Goal: Task Accomplishment & Management: Manage account settings

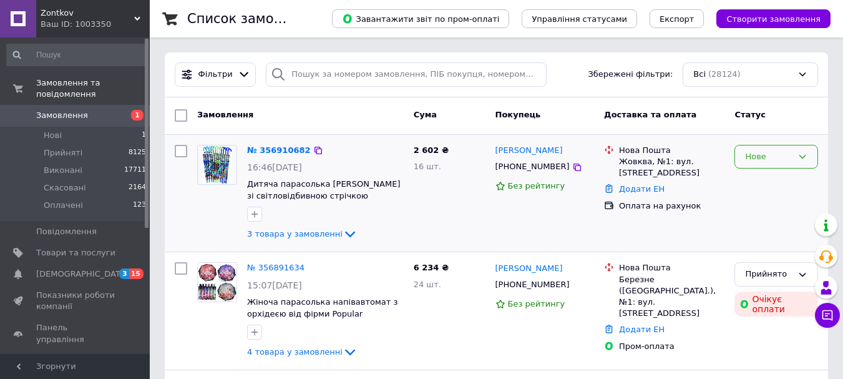
click at [783, 148] on div "Нове" at bounding box center [776, 157] width 84 height 24
click at [773, 185] on li "Прийнято" at bounding box center [776, 182] width 82 height 23
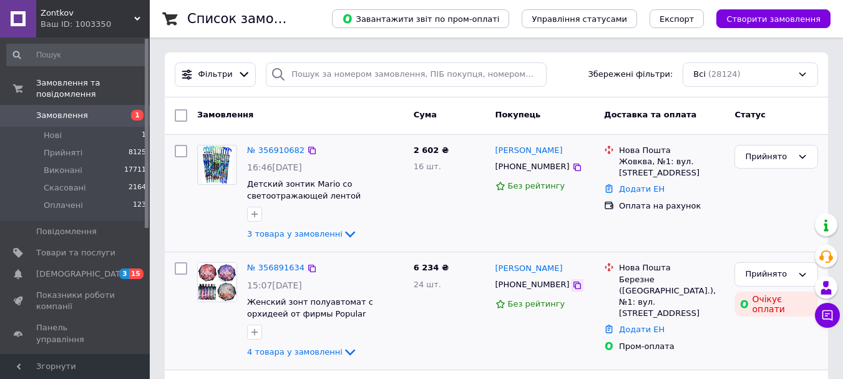
click at [573, 287] on icon at bounding box center [576, 284] width 7 height 7
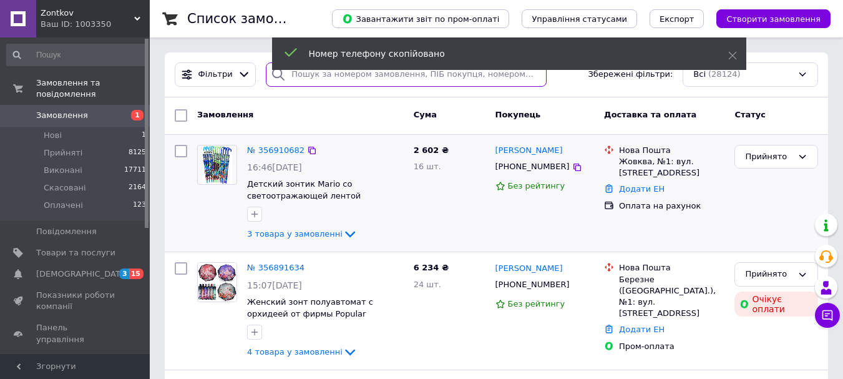
click at [311, 77] on input "search" at bounding box center [406, 74] width 280 height 24
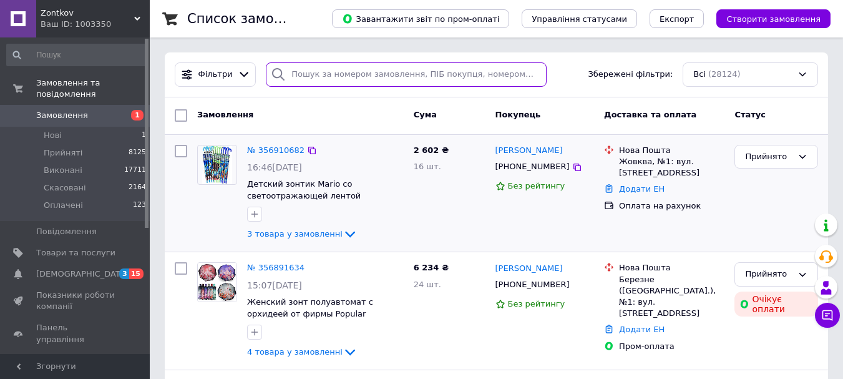
paste input "[PHONE_NUMBER]"
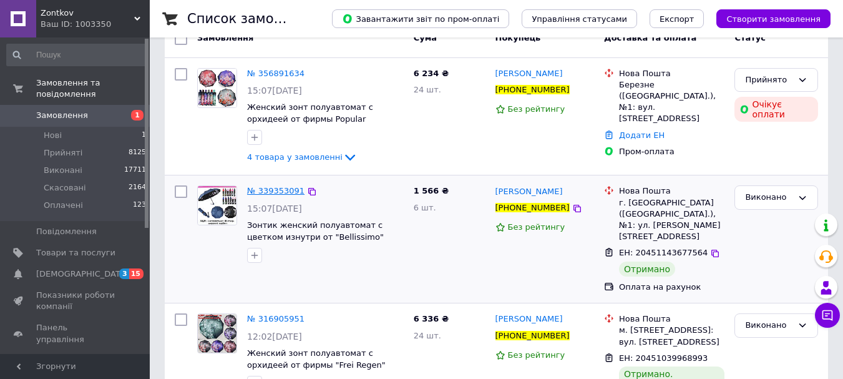
scroll to position [6, 0]
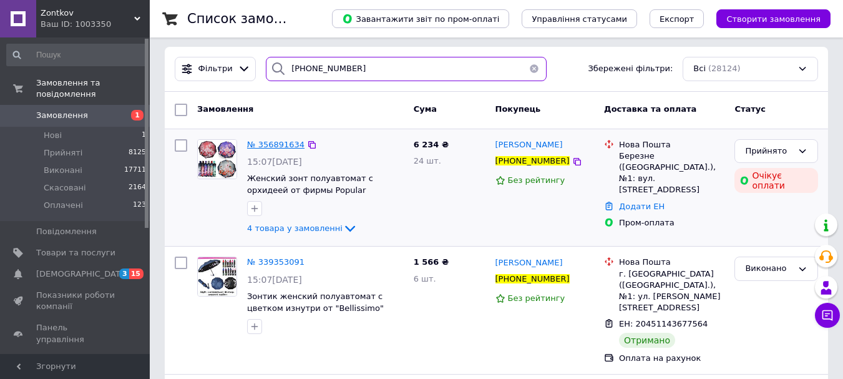
type input "[PHONE_NUMBER]"
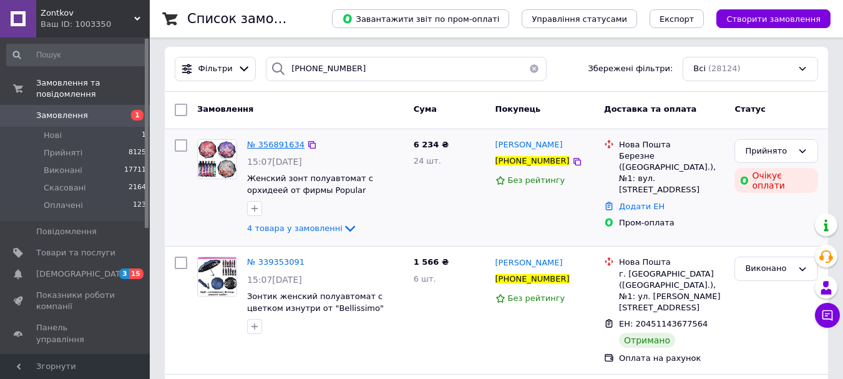
click at [273, 141] on span "№ 356891634" at bounding box center [275, 144] width 57 height 9
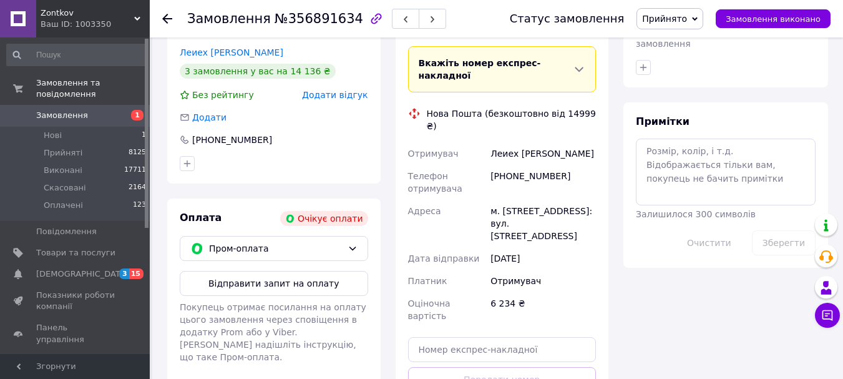
scroll to position [624, 0]
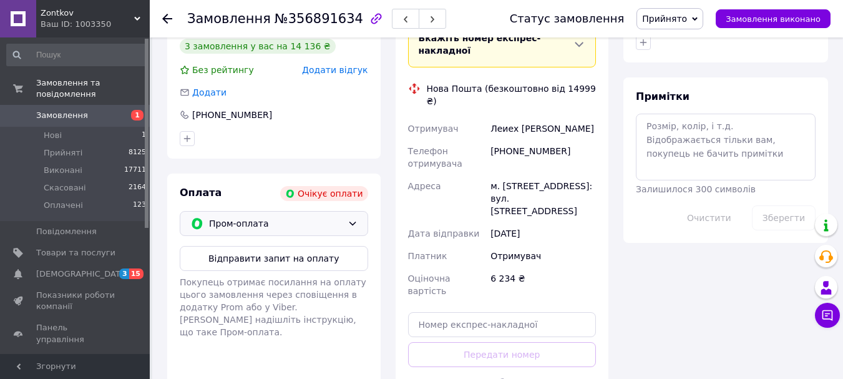
click at [273, 216] on span "Пром-оплата" at bounding box center [275, 223] width 133 height 14
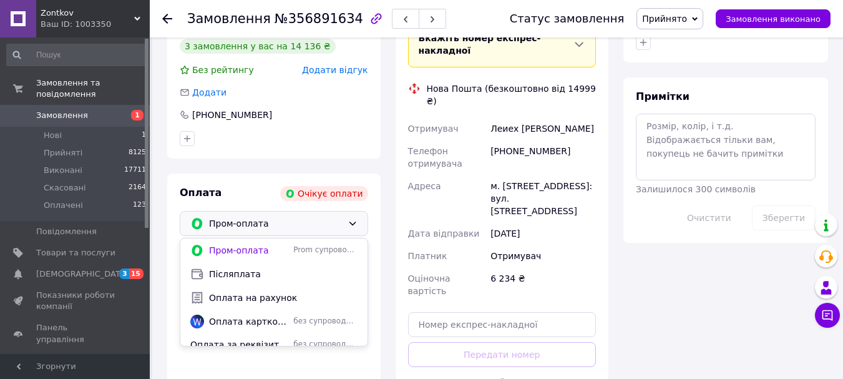
click at [286, 291] on span "Оплата на рахунок" at bounding box center [283, 297] width 148 height 12
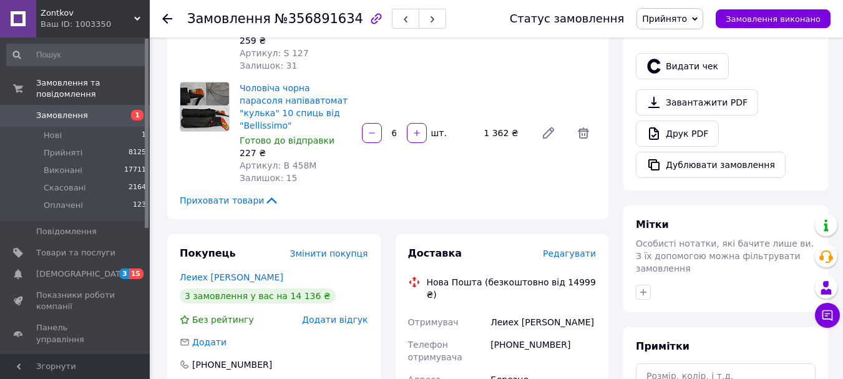
click at [245, 194] on span "Приховати товари" at bounding box center [229, 200] width 99 height 12
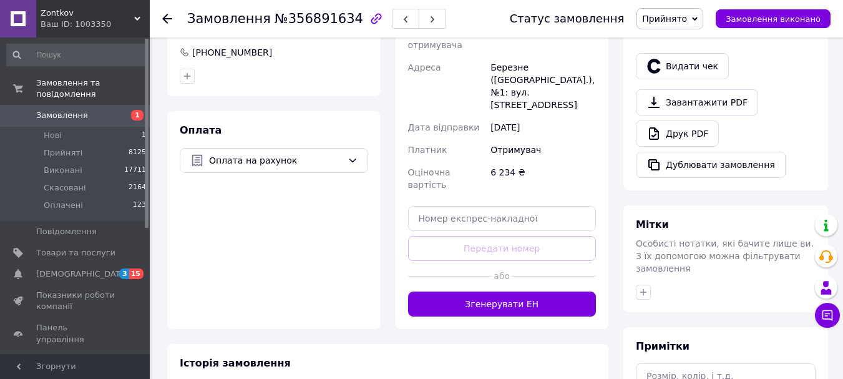
scroll to position [75, 0]
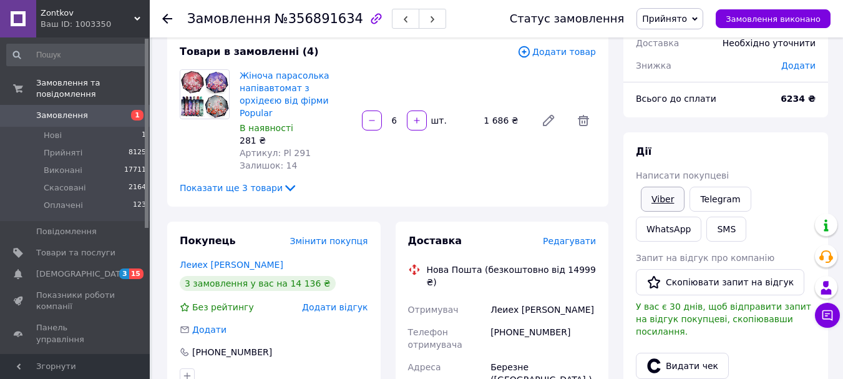
click at [647, 203] on link "Viber" at bounding box center [663, 199] width 44 height 25
click at [402, 21] on icon "button" at bounding box center [405, 19] width 7 height 7
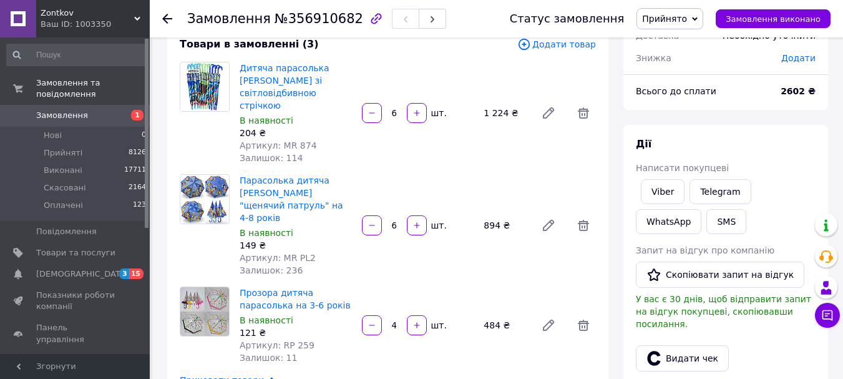
scroll to position [75, 0]
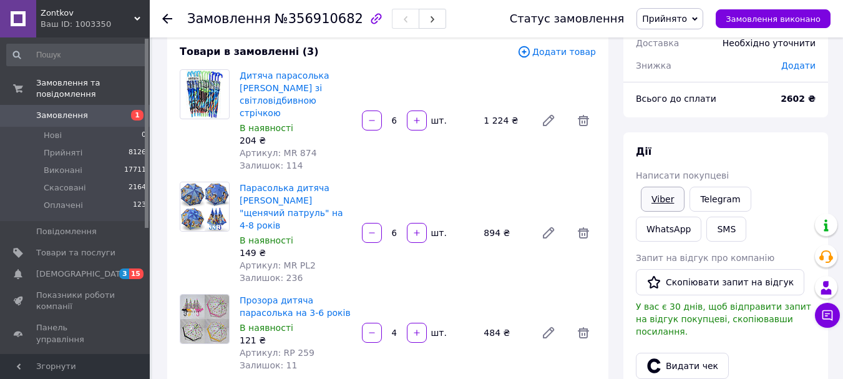
click at [661, 193] on link "Viber" at bounding box center [663, 199] width 44 height 25
